Goal: Transaction & Acquisition: Obtain resource

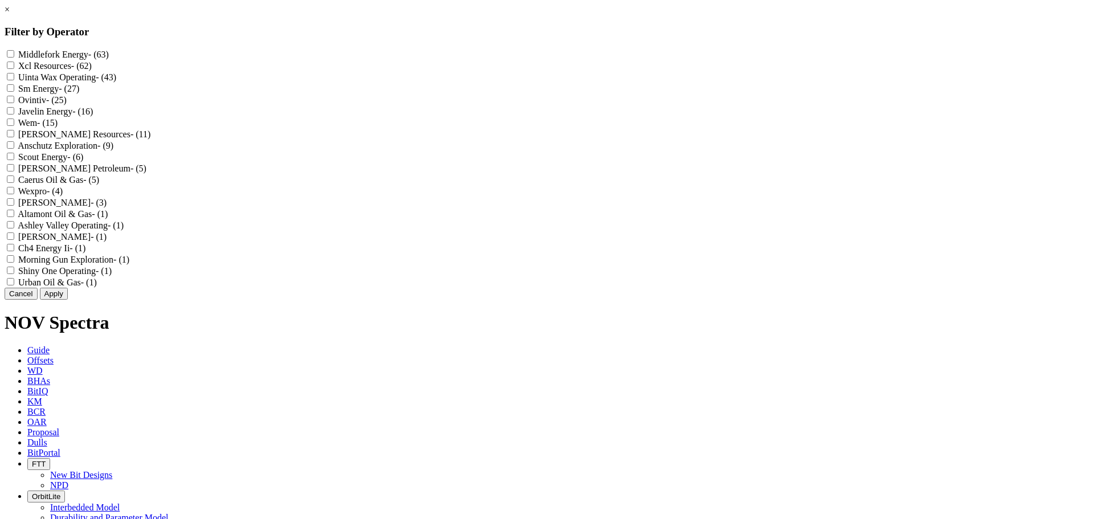
click at [10, 14] on link "×" at bounding box center [7, 10] width 5 height 10
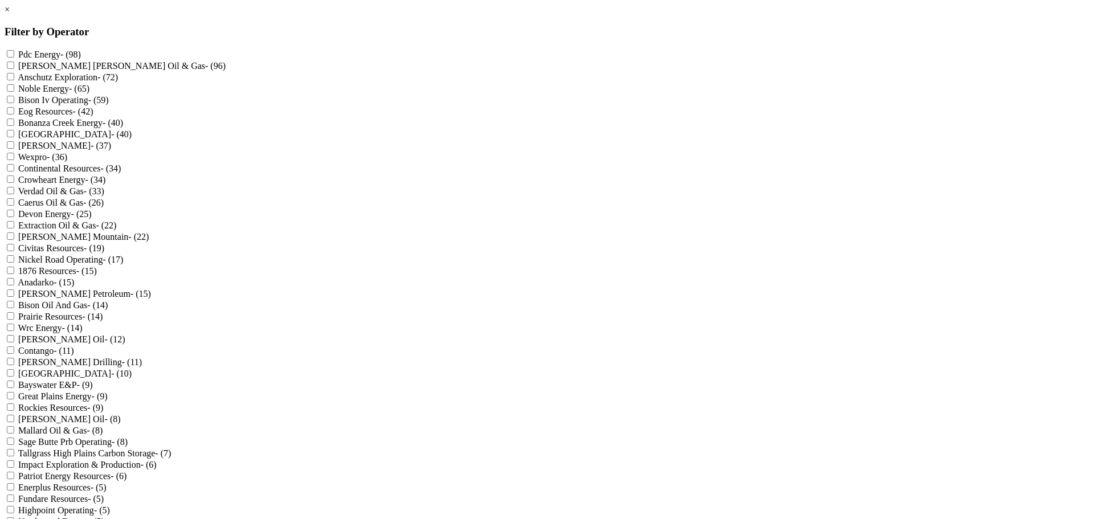
scroll to position [125337, 0]
click at [14, 69] on Gas "[PERSON_NAME] [PERSON_NAME] Oil & Gas - (96)" at bounding box center [10, 65] width 7 height 7
checkbox Gas "true"
click at [14, 149] on input "[PERSON_NAME] - (37)" at bounding box center [10, 144] width 7 height 7
checkbox input "true"
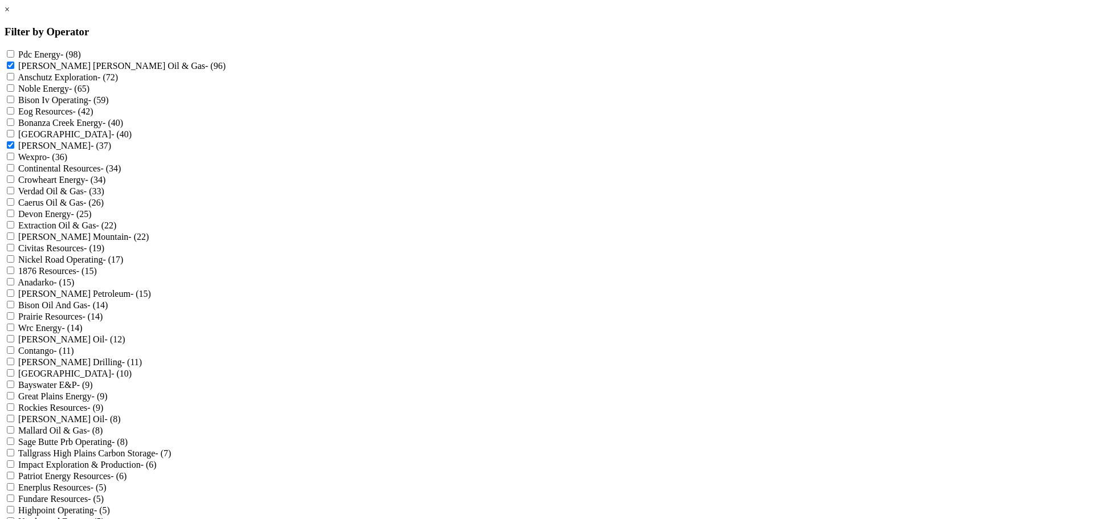
scroll to position [399, 0]
checkbox input "true"
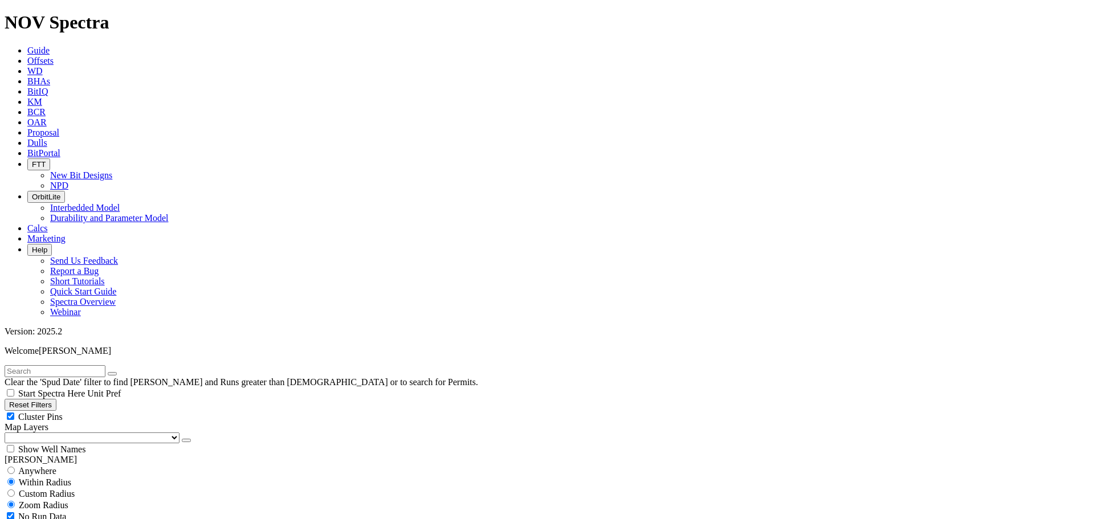
scroll to position [7236, 0]
select select
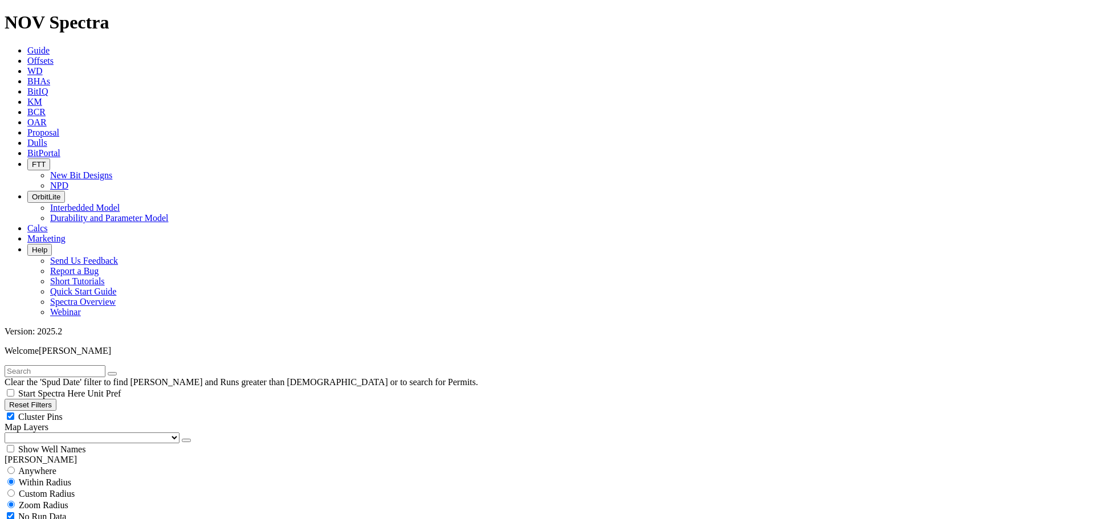
scroll to position [114, 0]
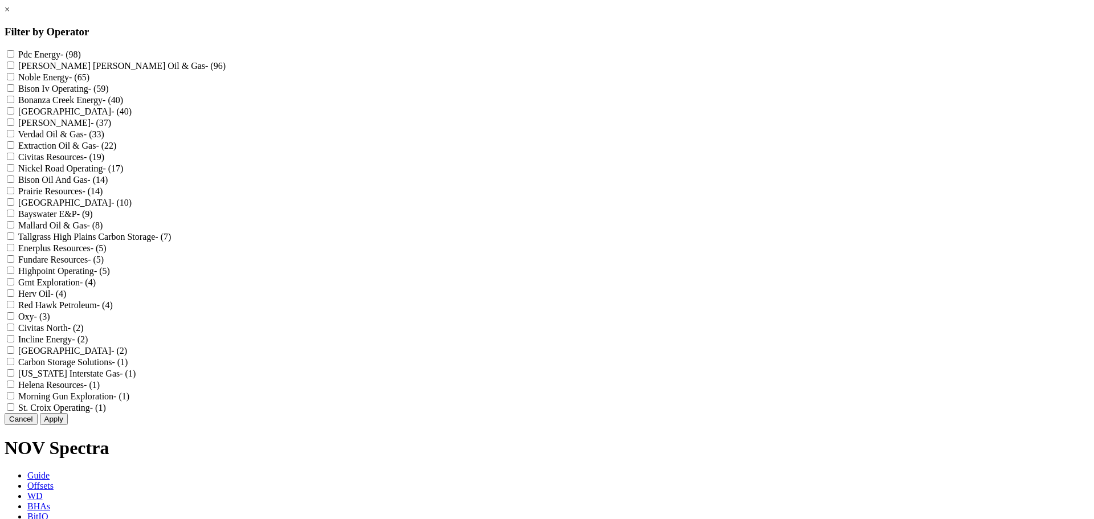
scroll to position [0, 0]
click at [406, 134] on div "× Filter by Operator Pdc Energy - (98) [PERSON_NAME] [PERSON_NAME] Oil & Gas - …" at bounding box center [547, 215] width 1085 height 421
